Goal: Check status: Check status

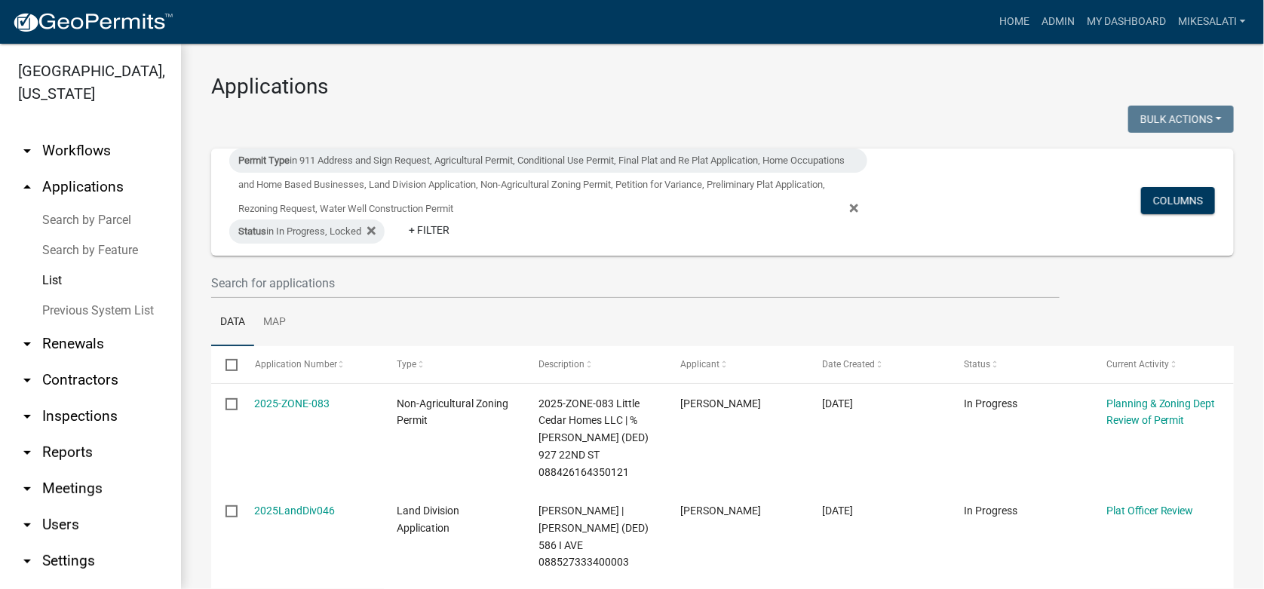
scroll to position [226, 0]
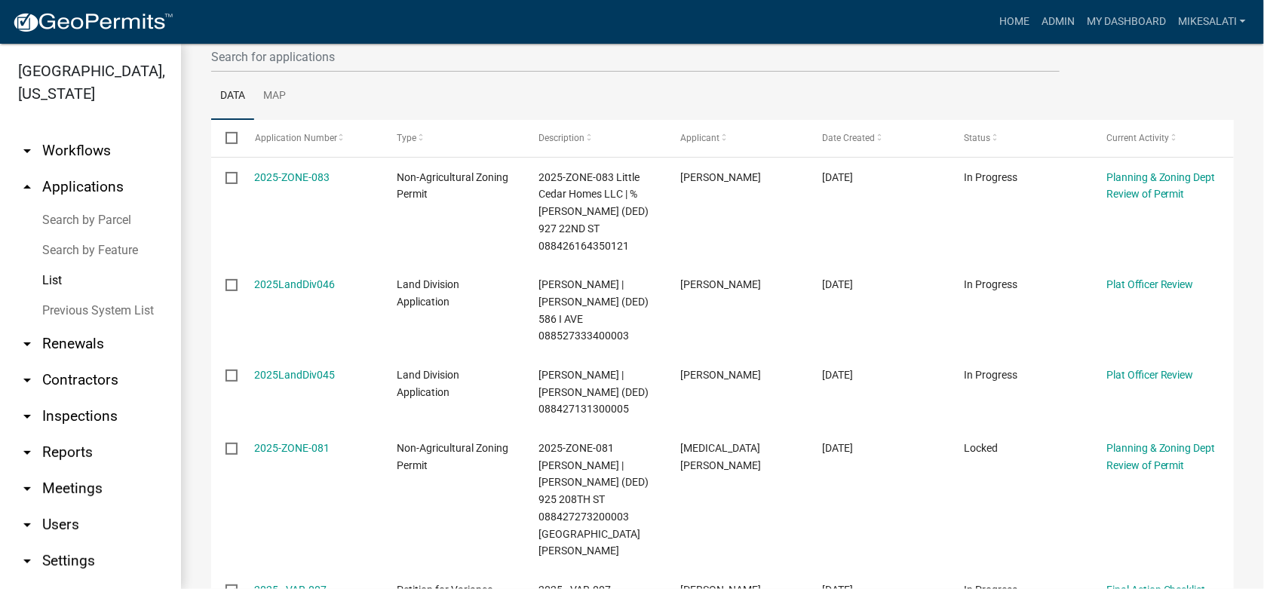
click at [72, 205] on link "Search by Parcel" at bounding box center [90, 220] width 181 height 30
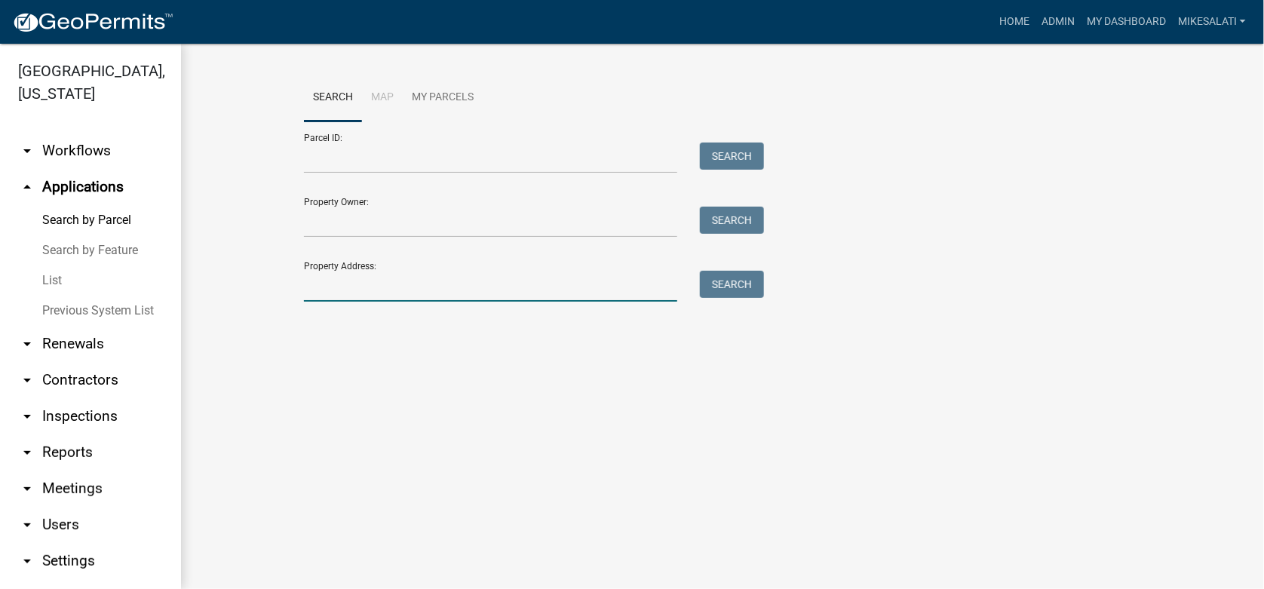
click at [336, 292] on input "Property Address:" at bounding box center [490, 286] width 373 height 31
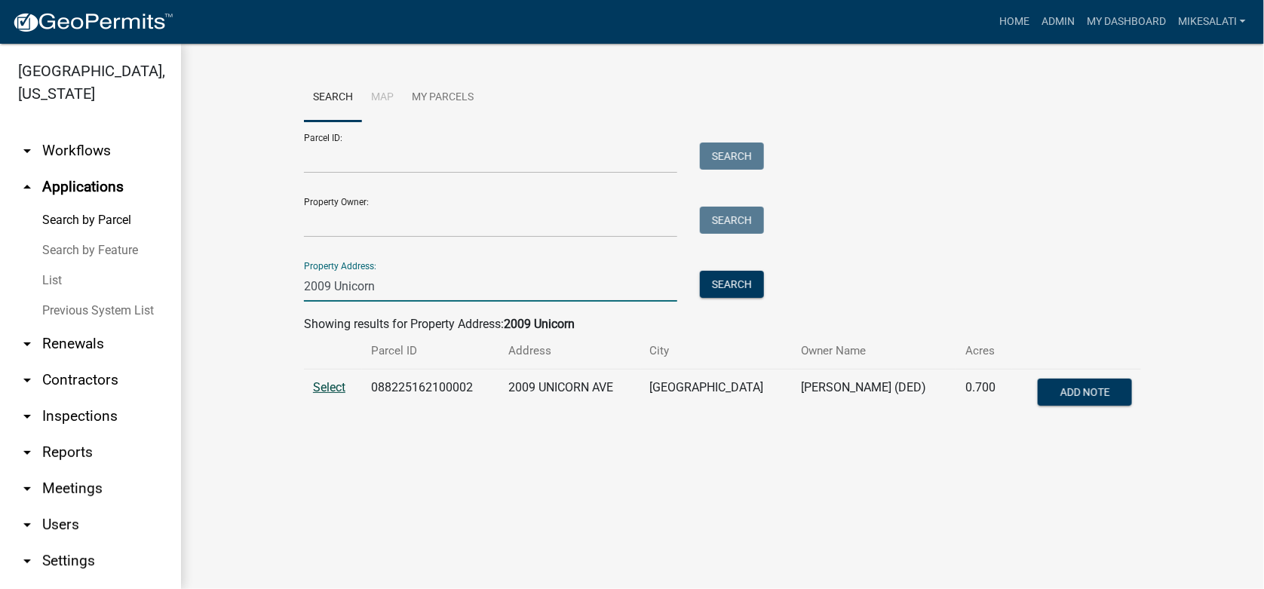
type input "2009 Unicorn"
click at [339, 390] on span "Select" at bounding box center [329, 387] width 32 height 14
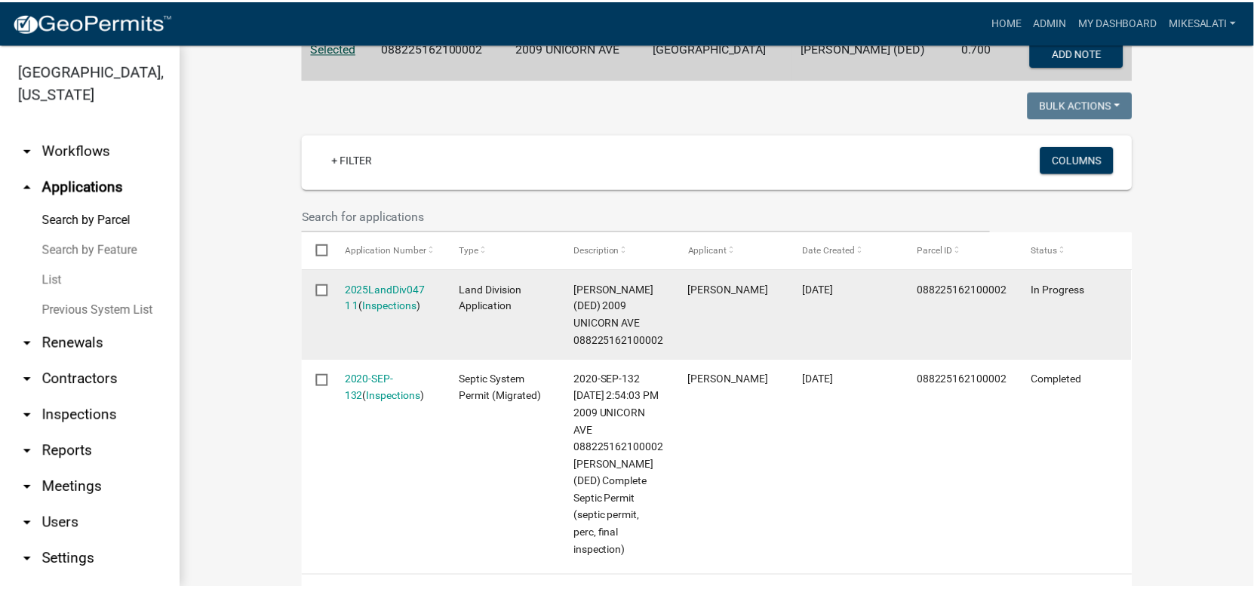
scroll to position [377, 0]
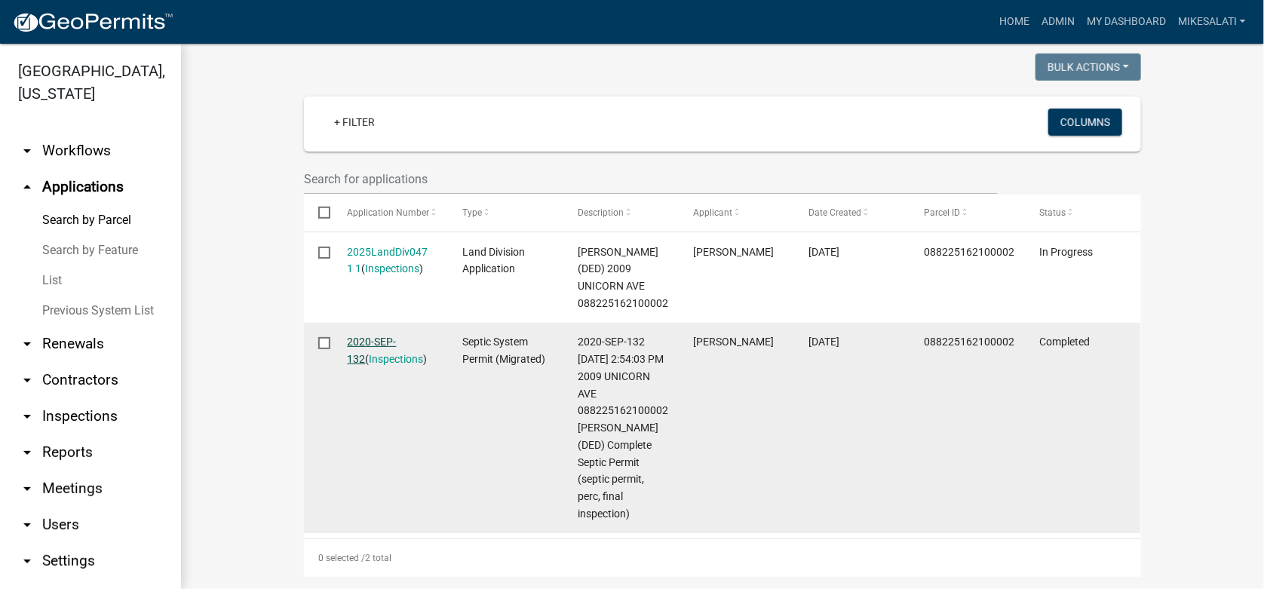
click at [360, 338] on link "2020-SEP-132" at bounding box center [372, 350] width 49 height 29
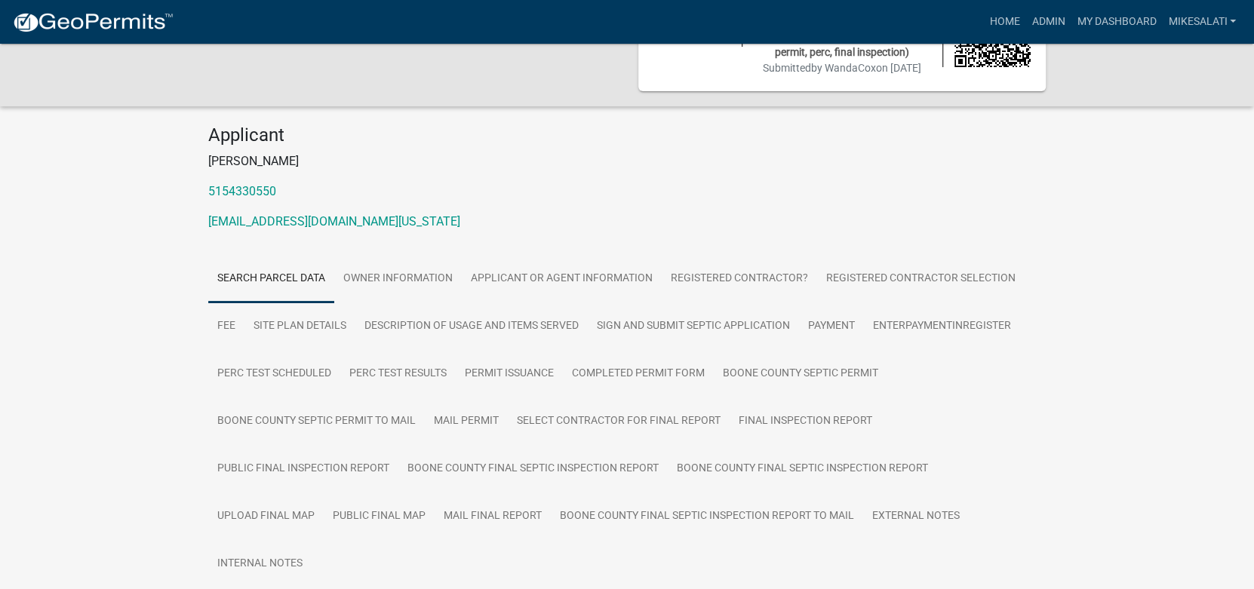
scroll to position [272, 0]
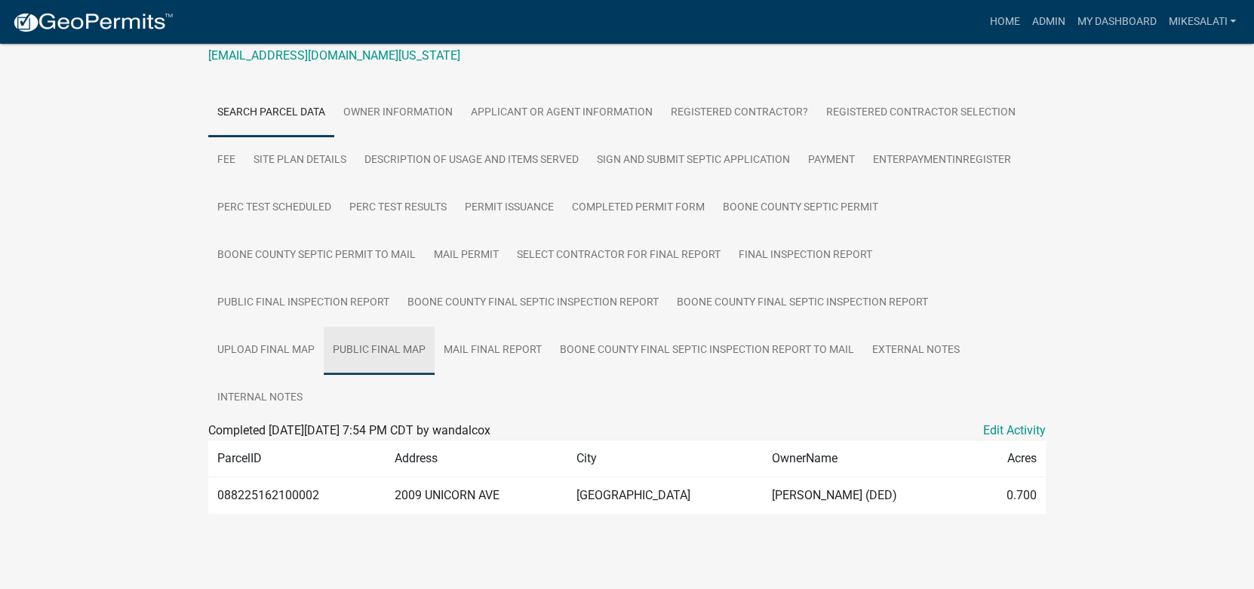
click at [372, 349] on link "Public Final Map" at bounding box center [379, 351] width 111 height 48
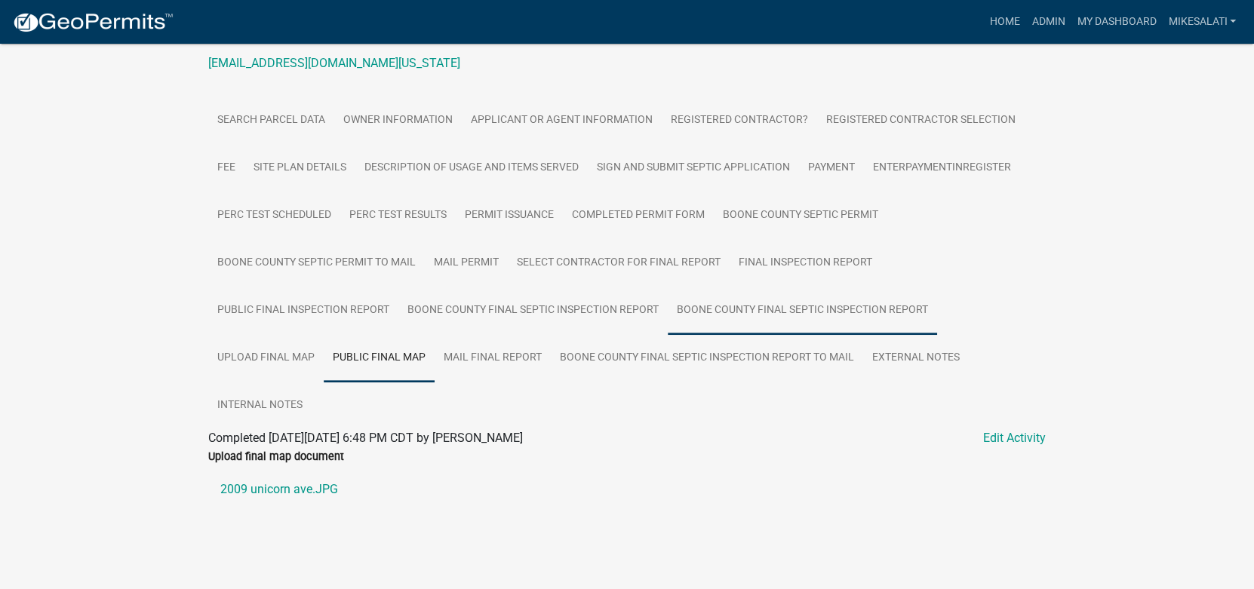
scroll to position [264, 0]
click at [300, 493] on link "2009 unicorn ave.JPG" at bounding box center [626, 489] width 837 height 36
click at [1039, 17] on link "Admin" at bounding box center [1047, 22] width 45 height 29
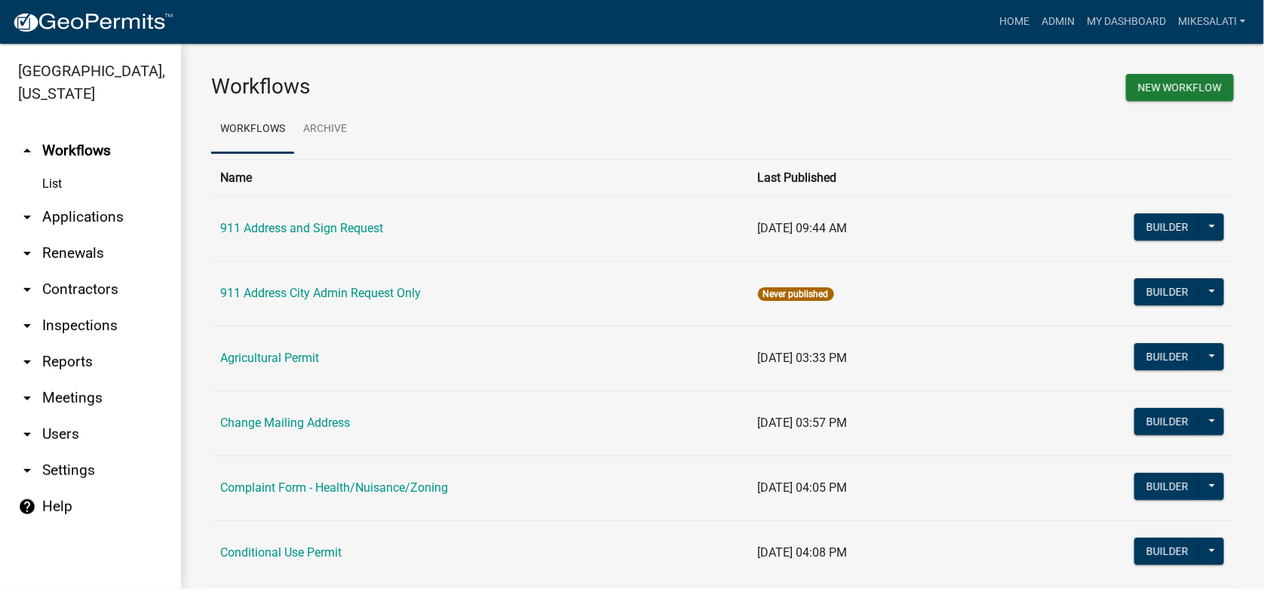
click at [76, 199] on link "arrow_drop_down Applications" at bounding box center [90, 217] width 181 height 36
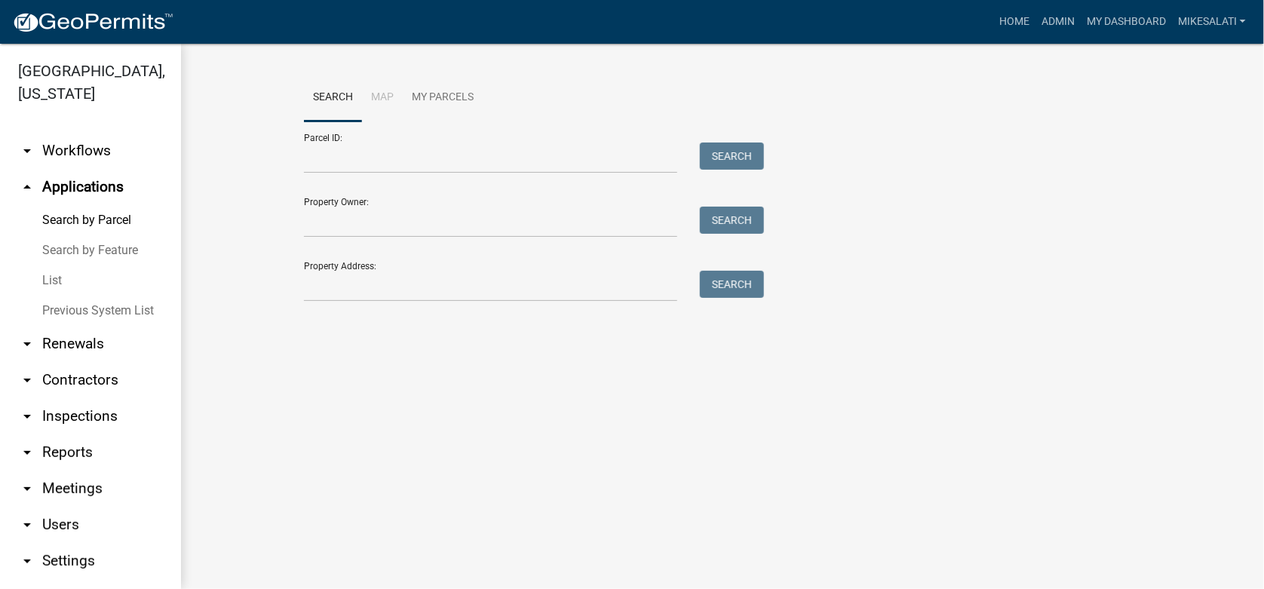
click at [51, 266] on link "List" at bounding box center [90, 281] width 181 height 30
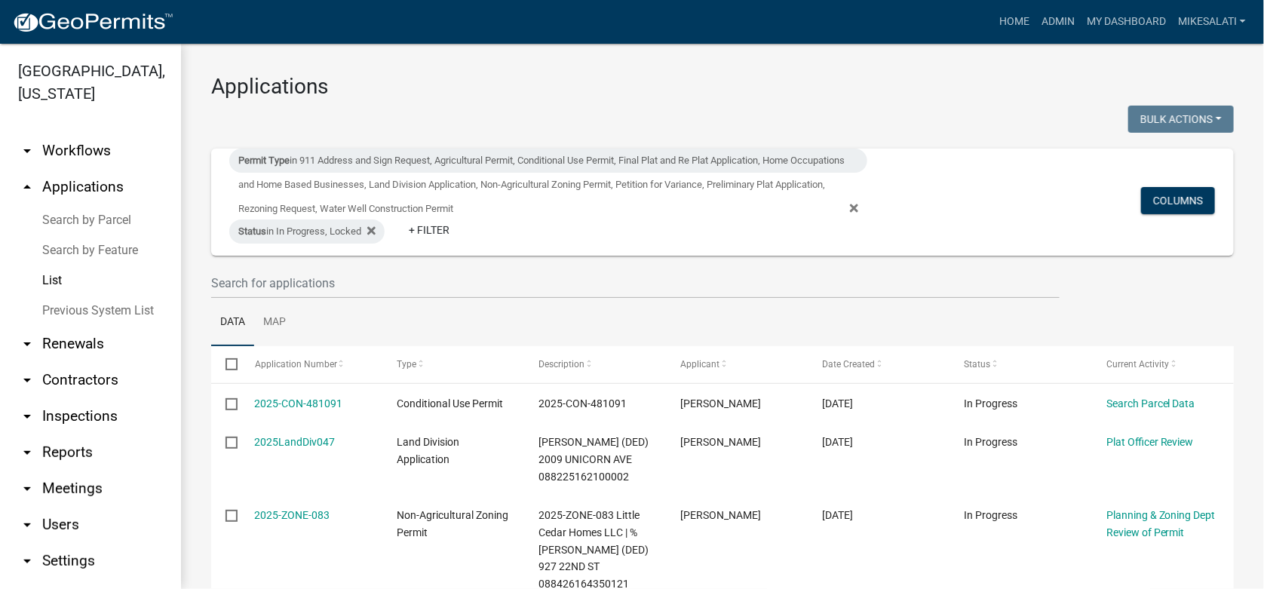
click at [90, 205] on link "Search by Parcel" at bounding box center [90, 220] width 181 height 30
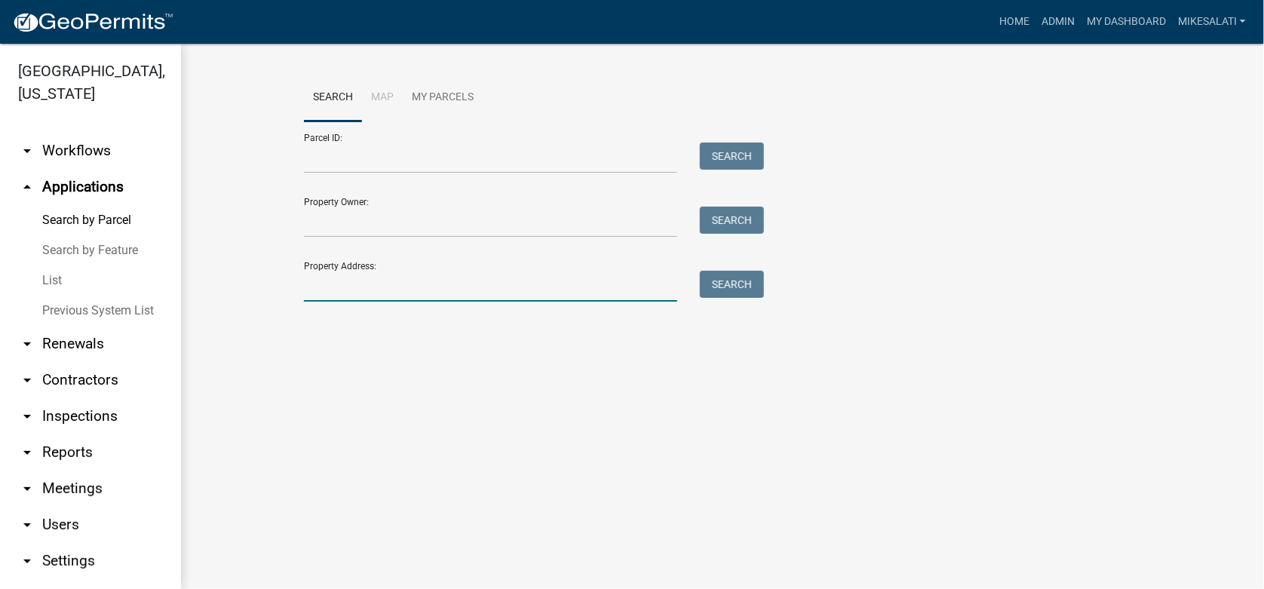
click at [341, 280] on input "Property Address:" at bounding box center [490, 286] width 373 height 31
click at [723, 296] on button "Search" at bounding box center [732, 284] width 64 height 27
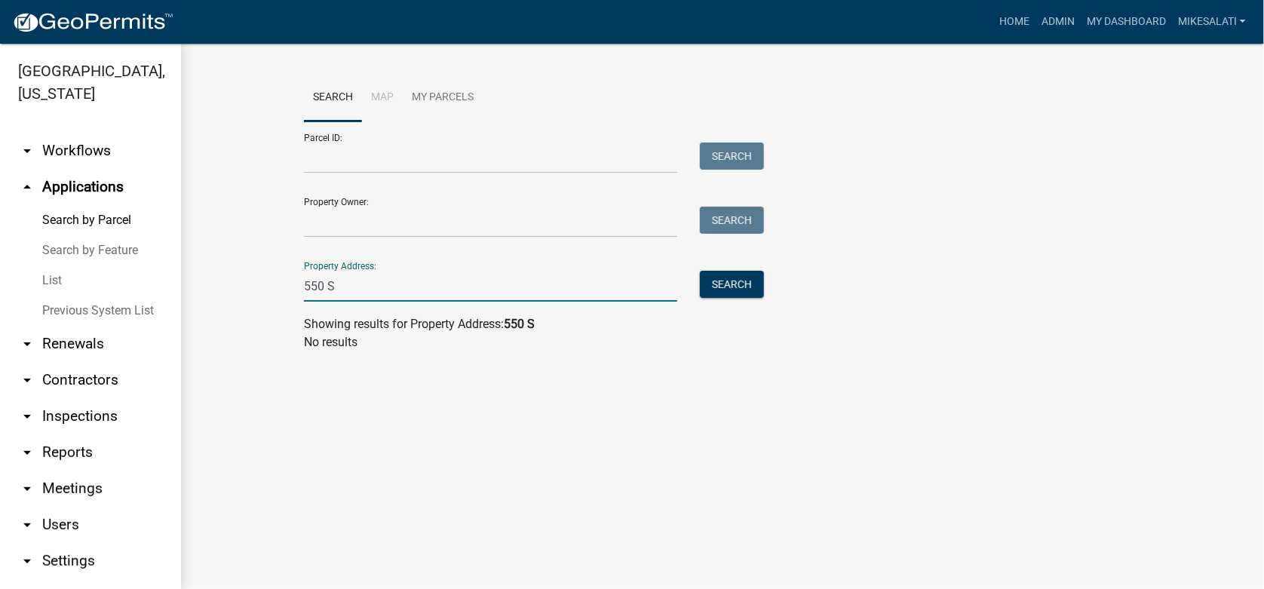
click at [344, 291] on input "550 S" at bounding box center [490, 286] width 373 height 31
type input "5"
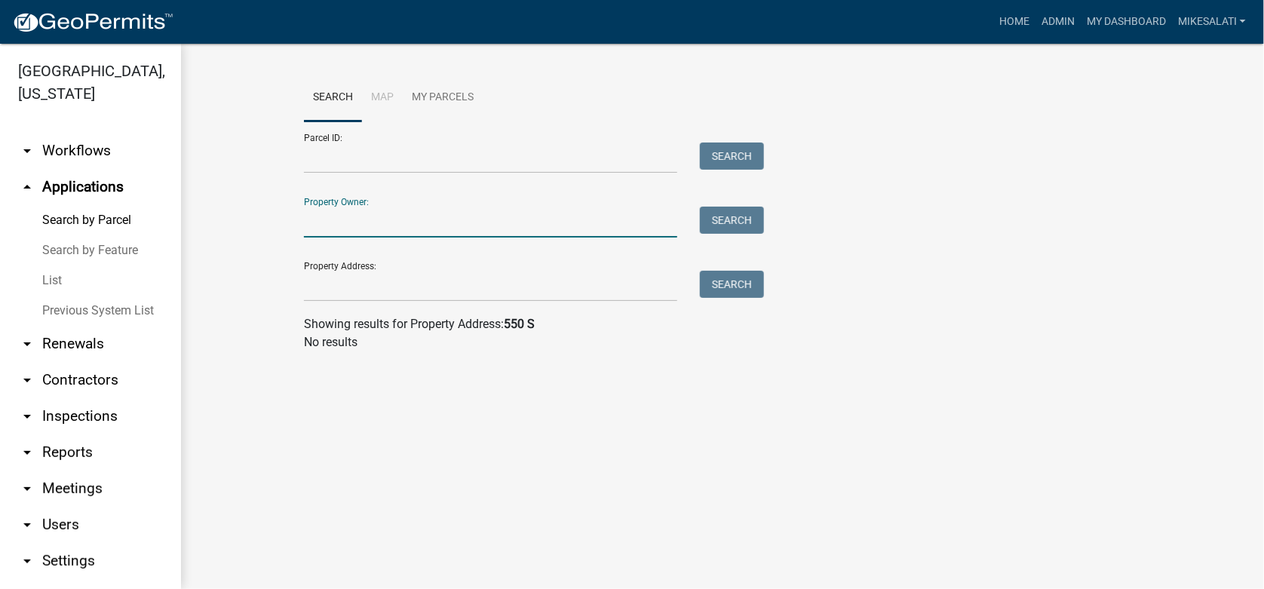
click at [336, 216] on input "Property Owner:" at bounding box center [490, 222] width 373 height 31
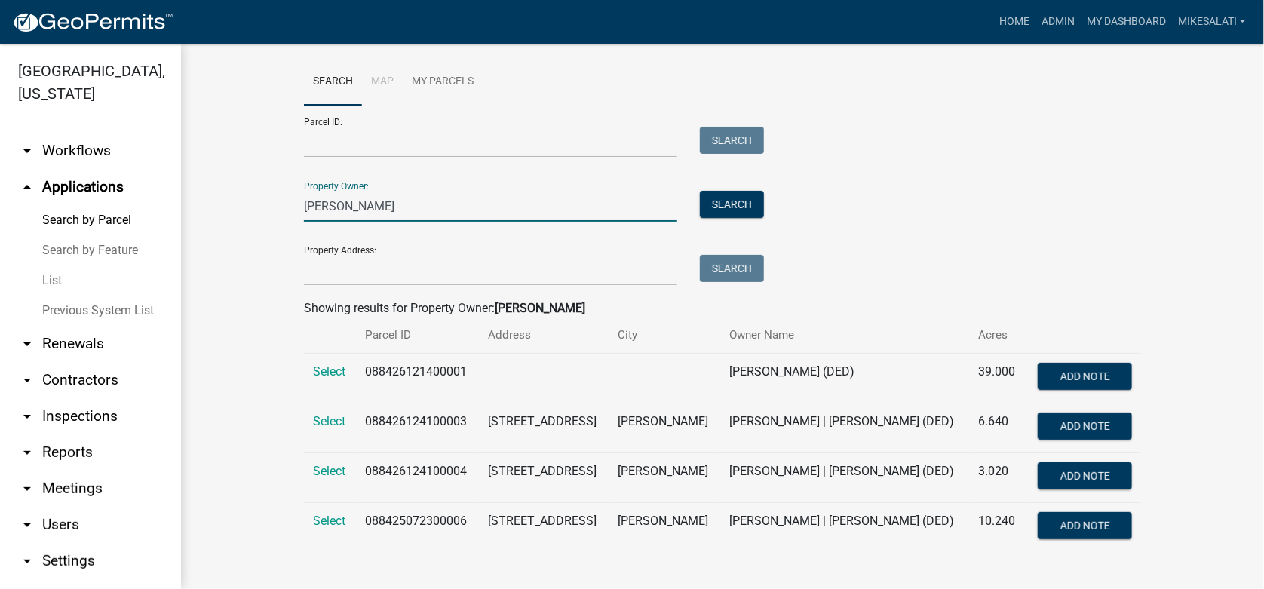
scroll to position [20, 0]
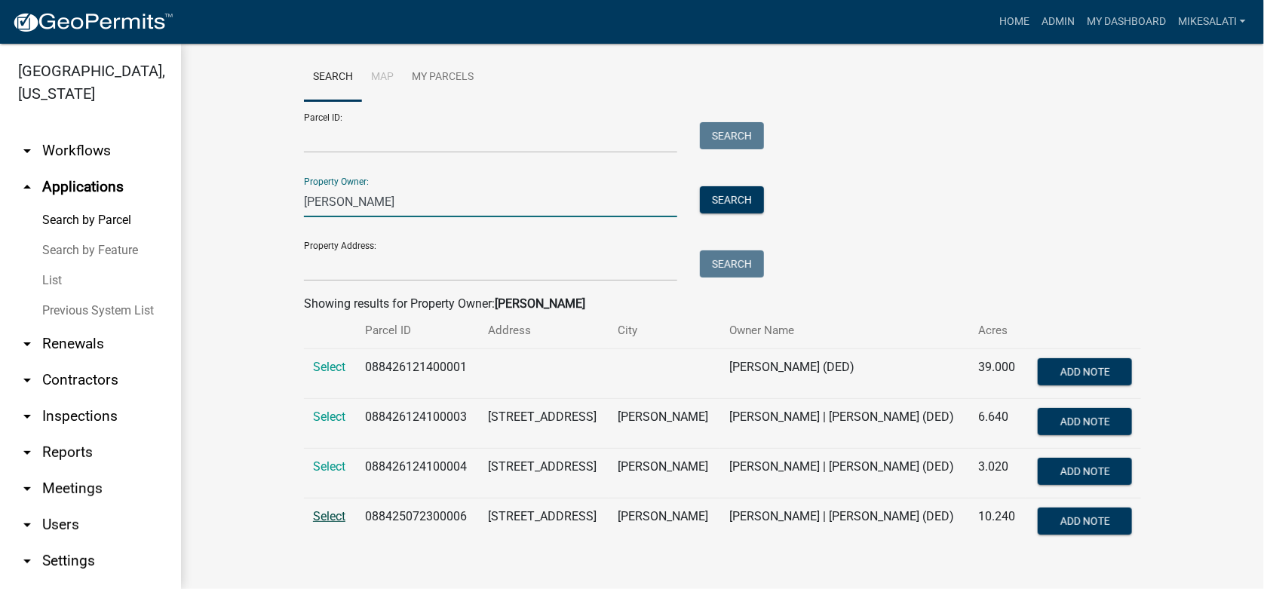
type input "[PERSON_NAME]"
click at [324, 515] on span "Select" at bounding box center [329, 516] width 32 height 14
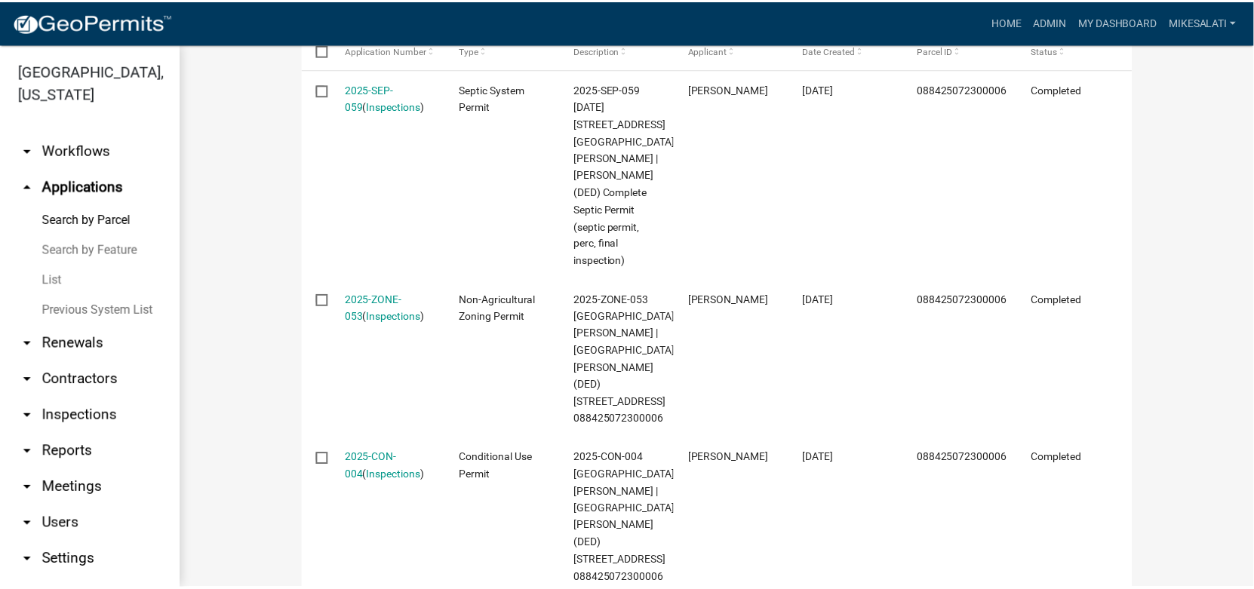
scroll to position [624, 0]
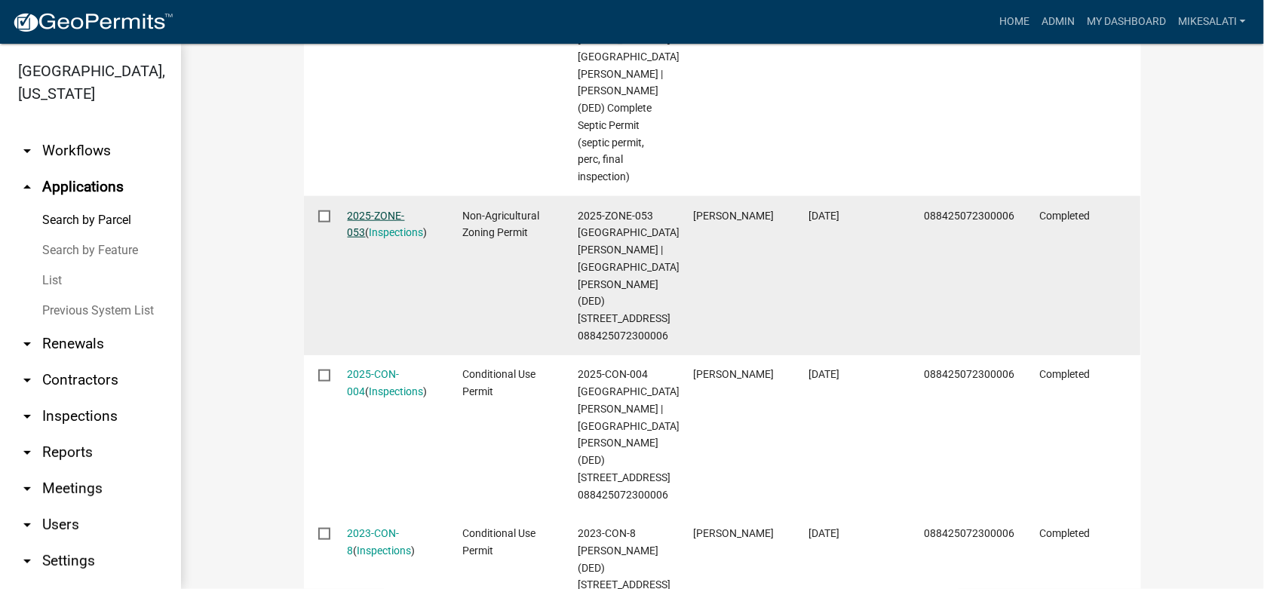
click at [372, 213] on link "2025-ZONE-053" at bounding box center [376, 224] width 57 height 29
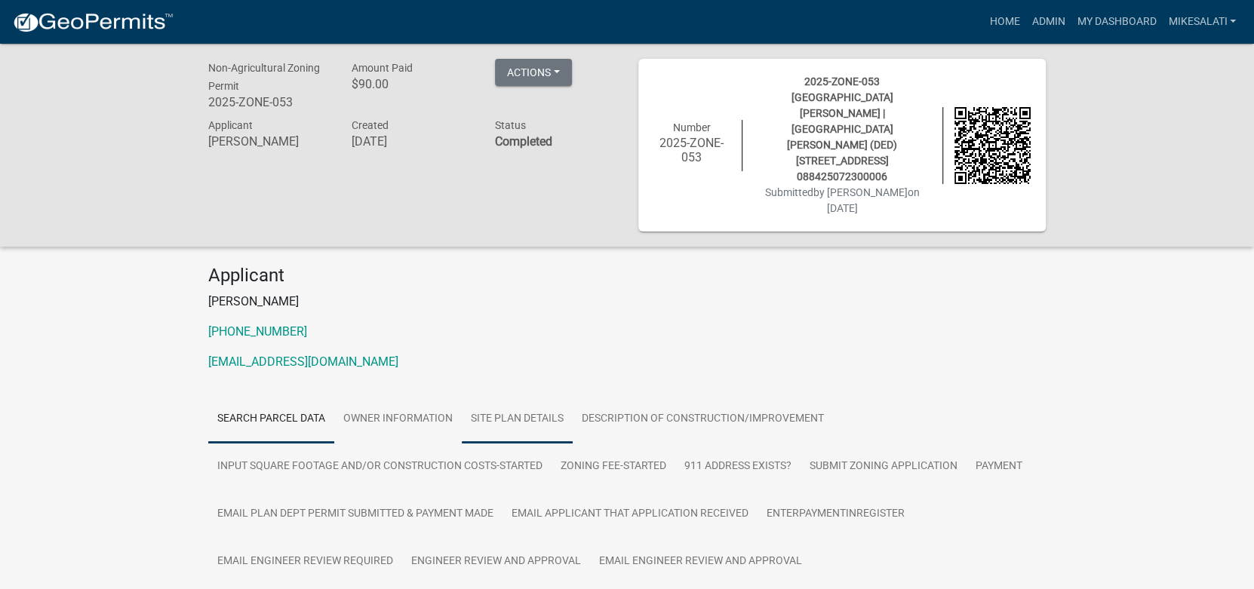
click at [508, 395] on link "Site Plan Details" at bounding box center [517, 419] width 111 height 48
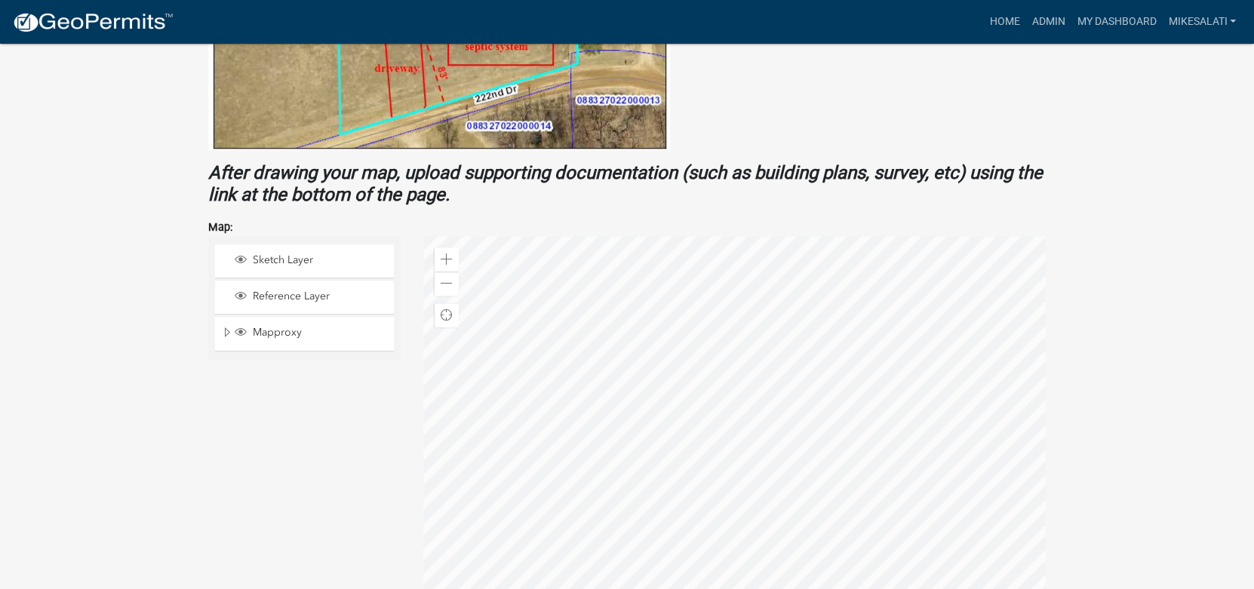
scroll to position [1112, 0]
